Goal: Register for event/course

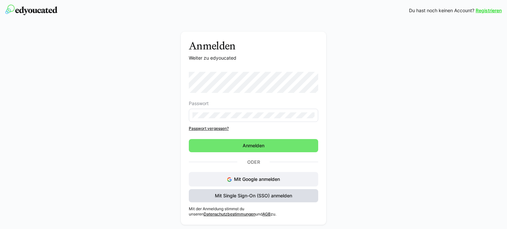
click at [256, 196] on span "Mit Single Sign-On (SSO) anmelden" at bounding box center [253, 196] width 79 height 7
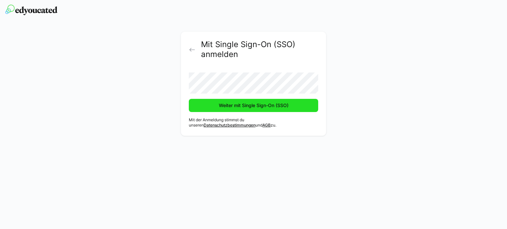
click at [291, 104] on span "Weiter mit Single Sign-On (SSO)" at bounding box center [253, 105] width 129 height 13
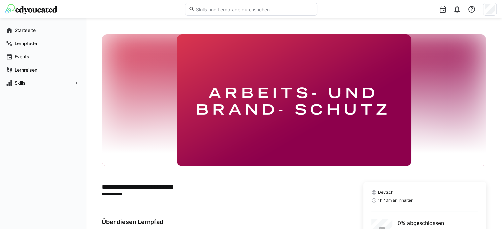
scroll to position [56, 0]
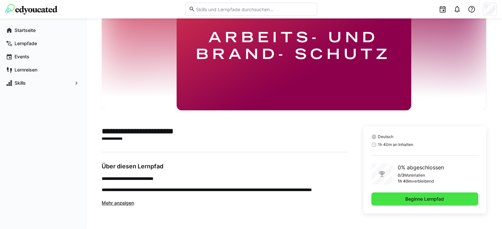
click at [423, 197] on span "Beginne Lernpfad" at bounding box center [424, 199] width 41 height 7
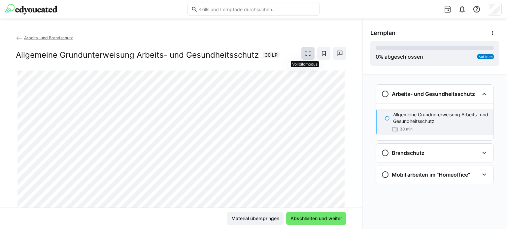
click at [306, 51] on eds-icon at bounding box center [307, 53] width 7 height 7
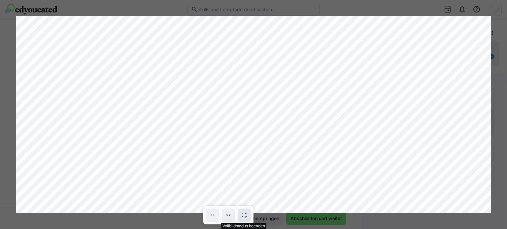
click at [241, 215] on eds-icon at bounding box center [244, 215] width 7 height 7
